Goal: Manage account settings

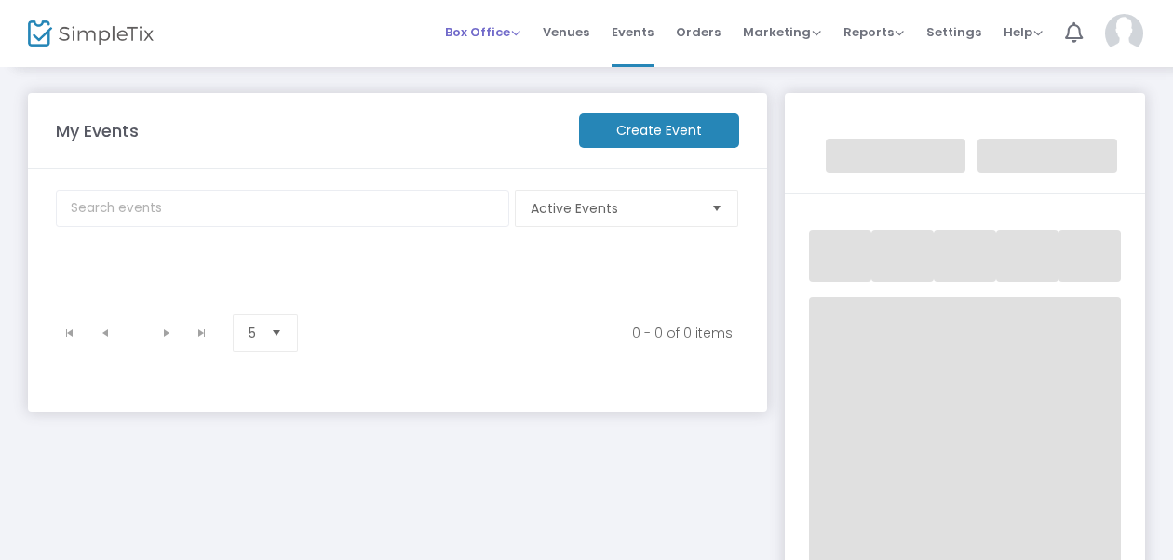
click at [504, 32] on span "Box Office" at bounding box center [482, 32] width 75 height 18
click at [395, 20] on div "Box Office Sell Tickets Bookings Sell Season Pass Venues Memberships Events Ord…" at bounding box center [705, 33] width 936 height 67
click at [1115, 37] on img at bounding box center [1124, 33] width 38 height 39
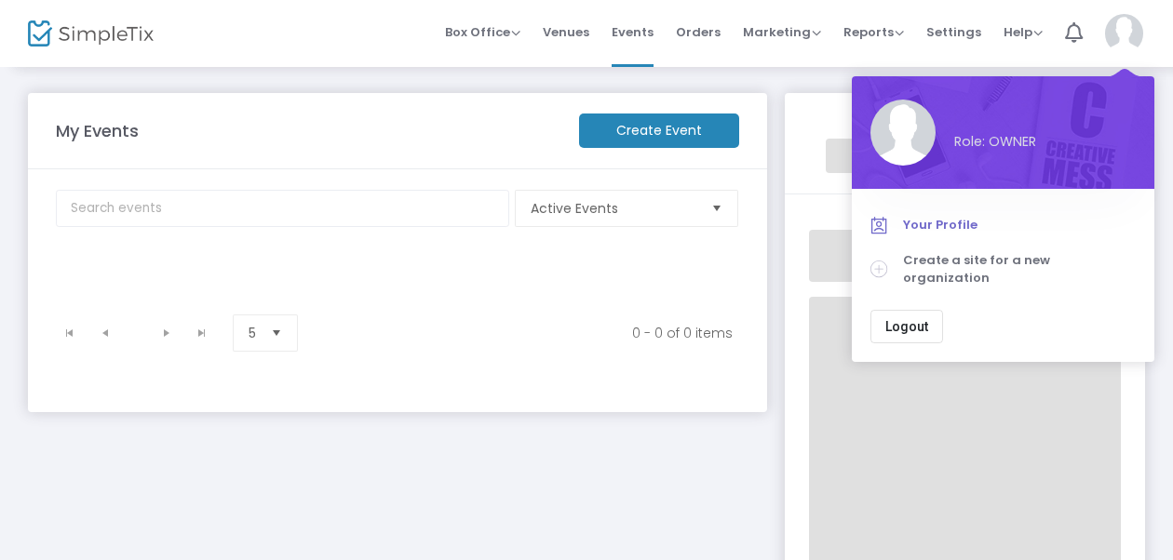
click at [938, 236] on link "Your Profile" at bounding box center [1002, 225] width 265 height 35
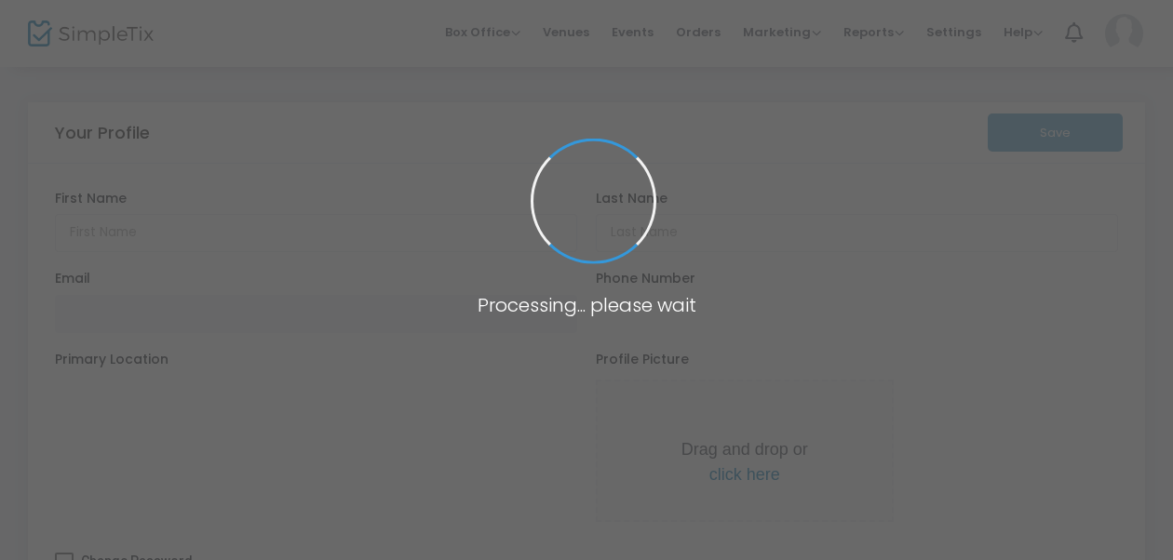
type input "Andreax"
type input "Jarre"
type input "andreaxjarre@gmail.com"
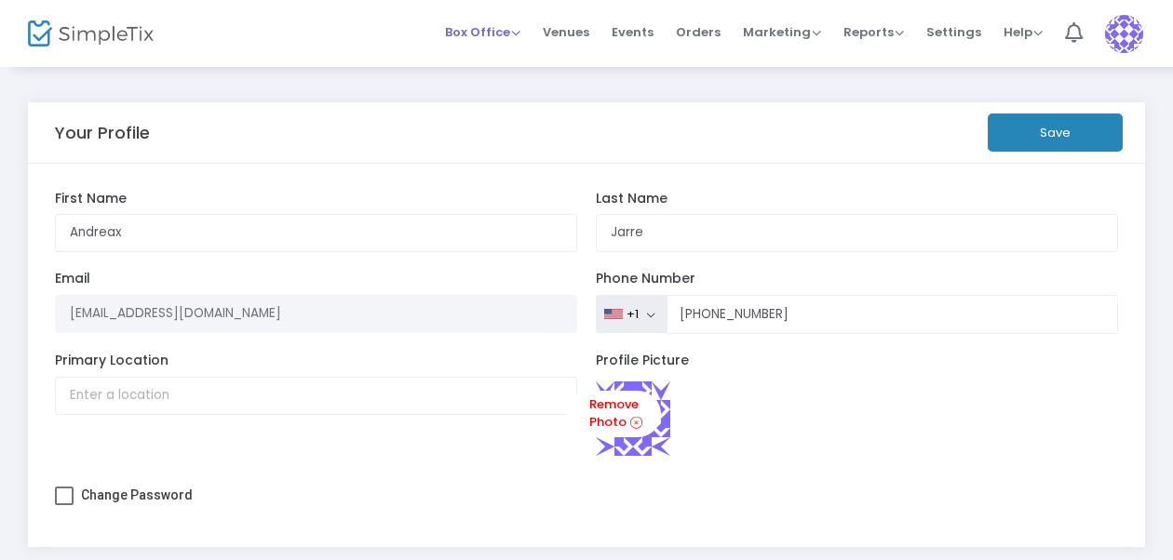
click at [477, 25] on span "Box Office" at bounding box center [482, 32] width 75 height 18
click at [630, 34] on span "Events" at bounding box center [633, 31] width 42 height 47
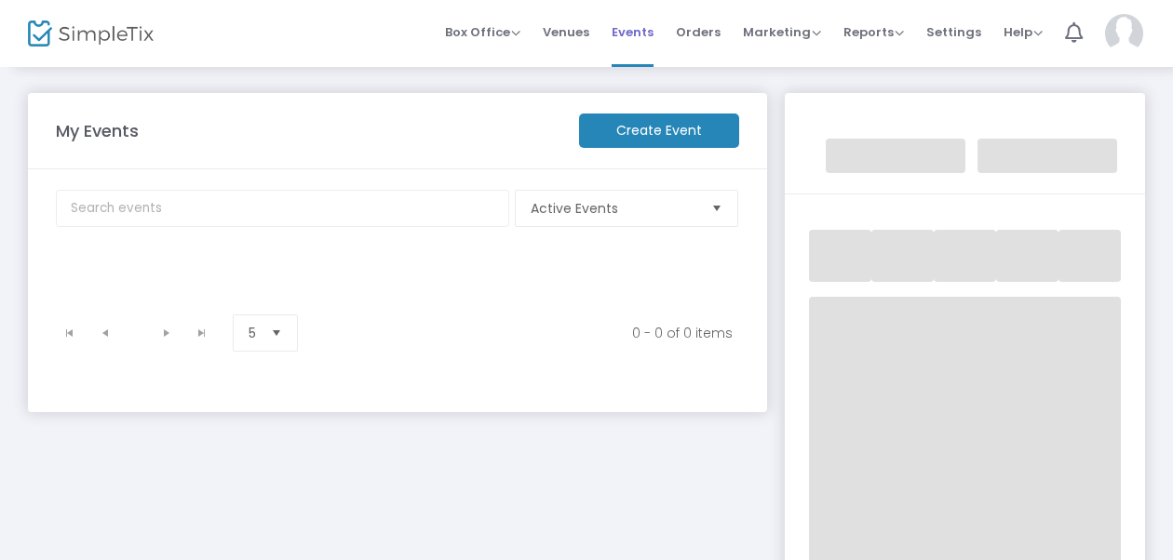
click at [635, 30] on span "Events" at bounding box center [633, 31] width 42 height 47
click at [470, 31] on span "Box Office" at bounding box center [482, 32] width 75 height 18
click at [568, 28] on span "Venues" at bounding box center [566, 31] width 47 height 47
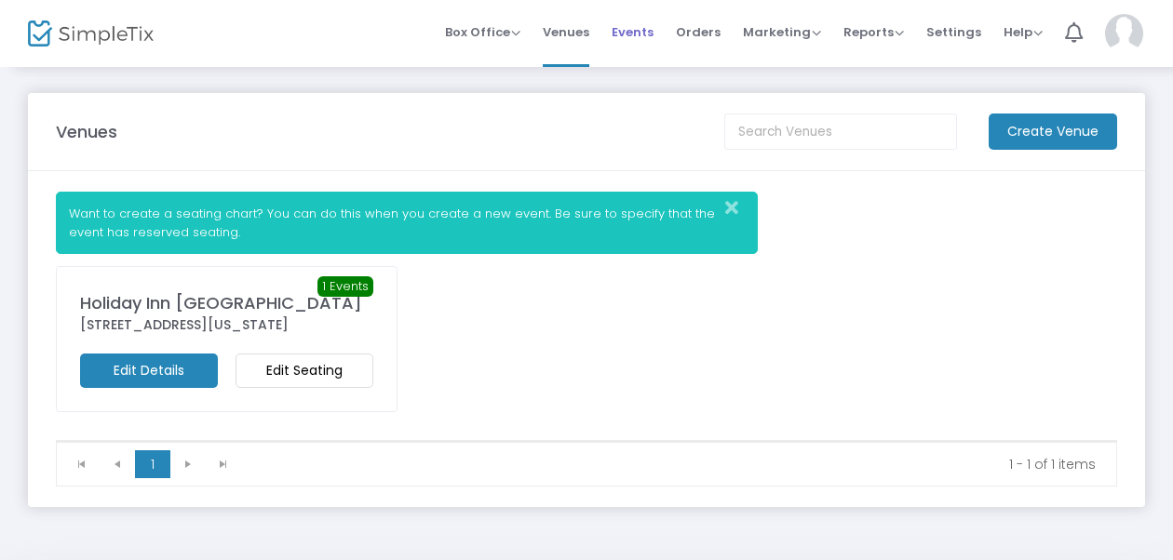
click at [637, 30] on span "Events" at bounding box center [633, 31] width 42 height 47
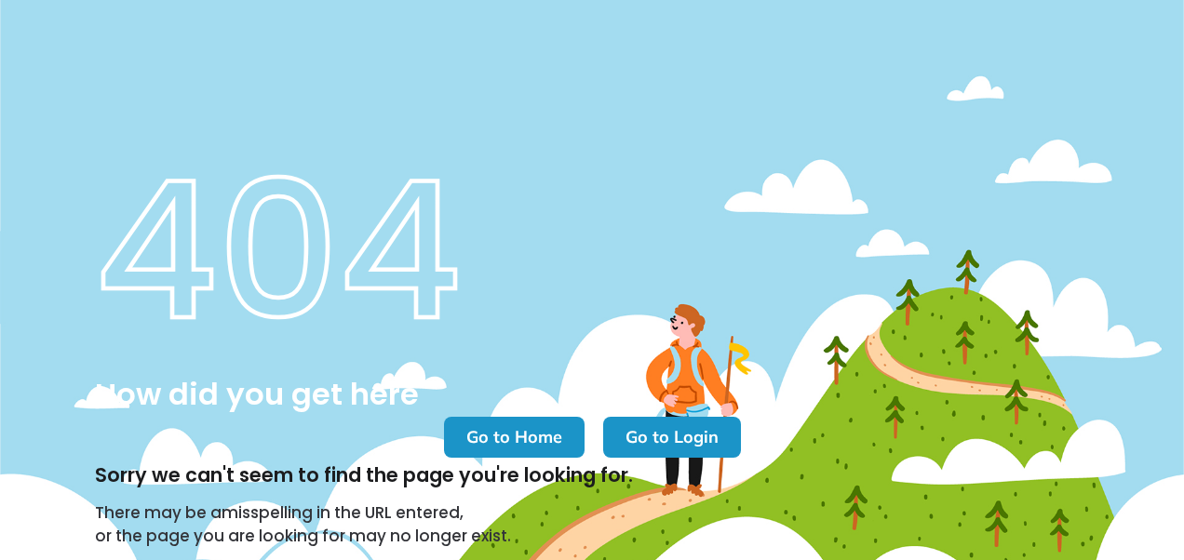
click at [516, 434] on m-button "Go to Home" at bounding box center [514, 437] width 141 height 41
